Goal: Book appointment/travel/reservation

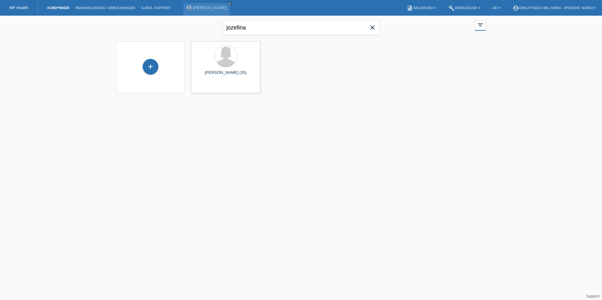
click at [374, 29] on icon "close" at bounding box center [373, 28] width 8 height 8
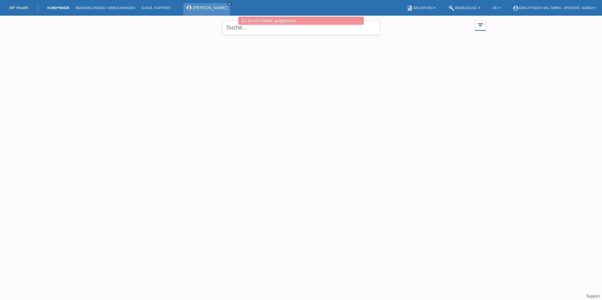
click at [228, 4] on icon "close" at bounding box center [229, 3] width 3 height 3
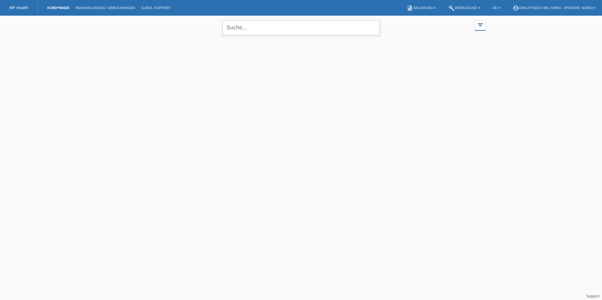
click at [253, 31] on input "text" at bounding box center [301, 27] width 157 height 15
type input "anja"
click at [253, 30] on input "text" at bounding box center [301, 27] width 157 height 15
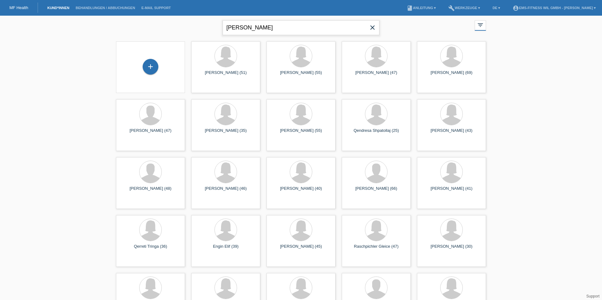
type input "candi"
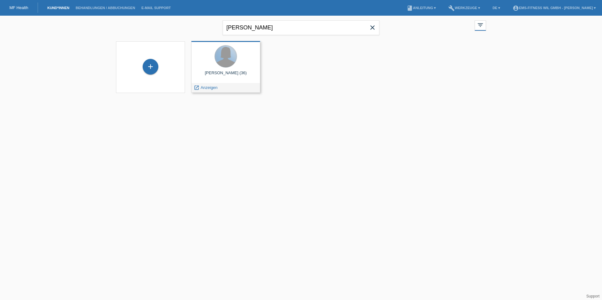
click at [223, 55] on div at bounding box center [226, 56] width 22 height 22
click at [223, 76] on div "Anja Candinas-Cavegn (36)" at bounding box center [225, 76] width 59 height 10
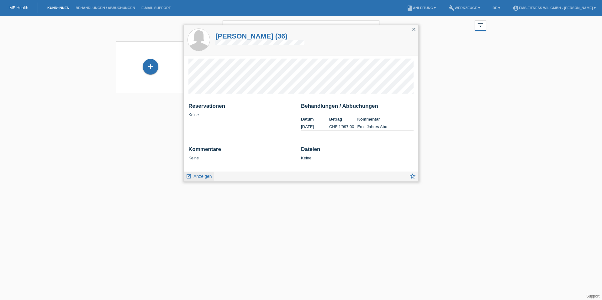
click at [200, 176] on span "Anzeigen" at bounding box center [202, 176] width 18 height 5
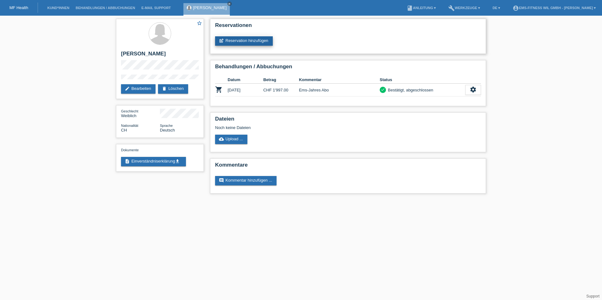
click at [243, 44] on link "post_add Reservation hinzufügen" at bounding box center [244, 40] width 58 height 9
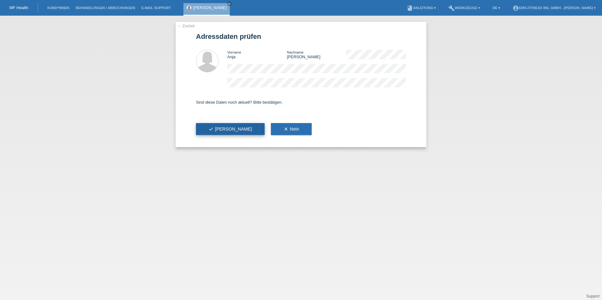
click at [208, 128] on button "check Ja" at bounding box center [230, 129] width 69 height 12
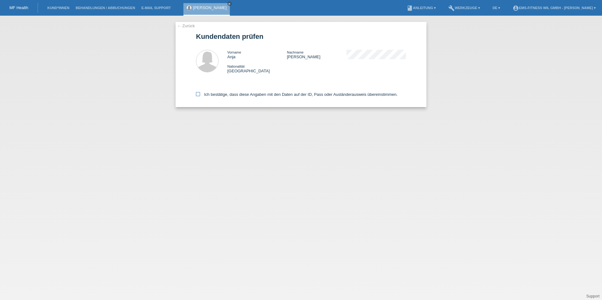
click at [198, 93] on icon at bounding box center [198, 94] width 4 height 4
click at [198, 93] on input "Ich bestätige, dass diese Angaben mit den Daten auf der ID, Pass oder Ausländer…" at bounding box center [198, 94] width 4 height 4
checkbox input "true"
